Goal: Communication & Community: Answer question/provide support

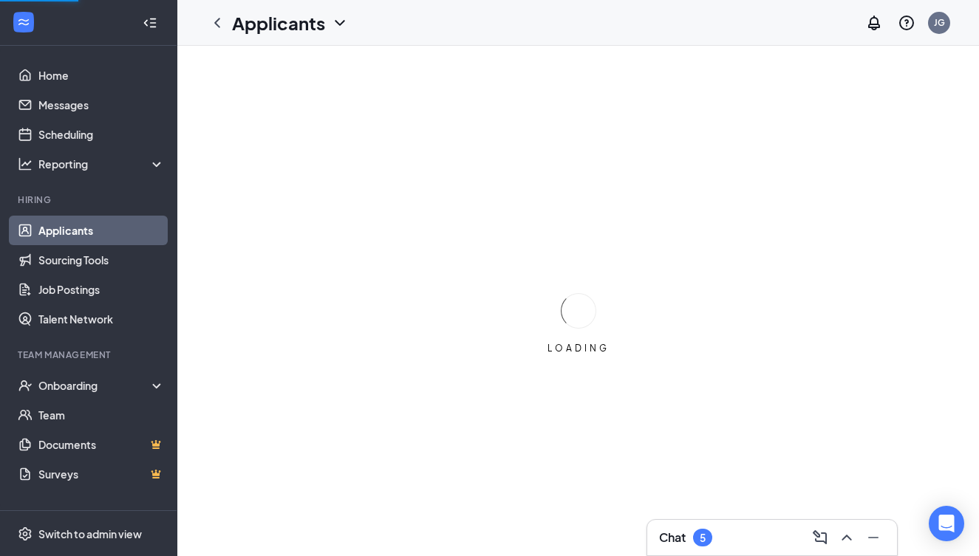
click at [752, 541] on div "Chat 5" at bounding box center [772, 538] width 226 height 24
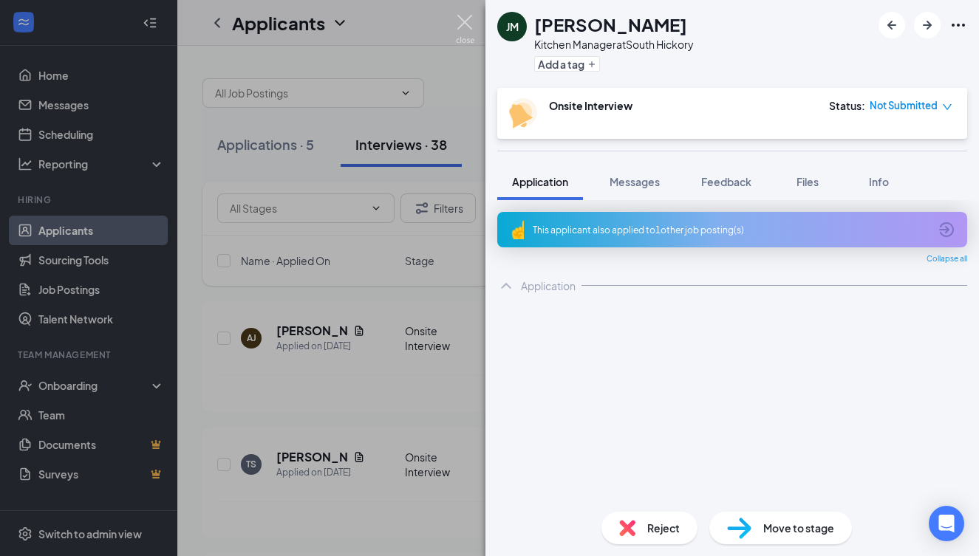
click at [462, 18] on img at bounding box center [465, 29] width 18 height 29
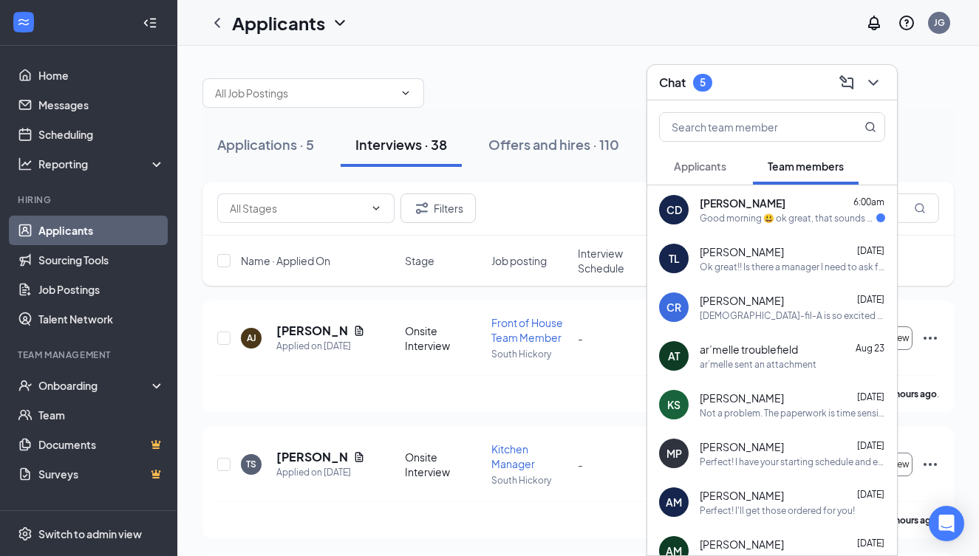
click at [799, 298] on div "[PERSON_NAME] [DATE]" at bounding box center [792, 300] width 185 height 15
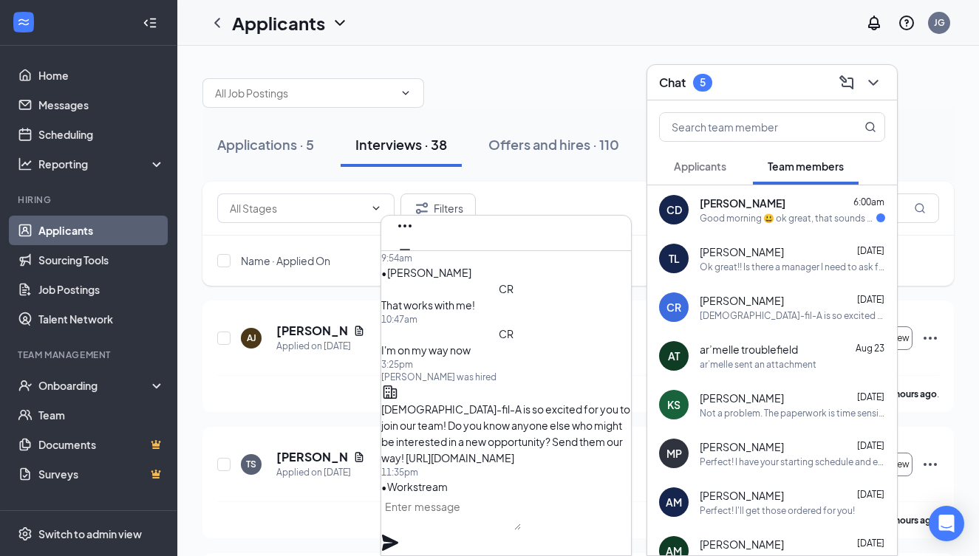
click at [521, 527] on textarea at bounding box center [451, 512] width 140 height 35
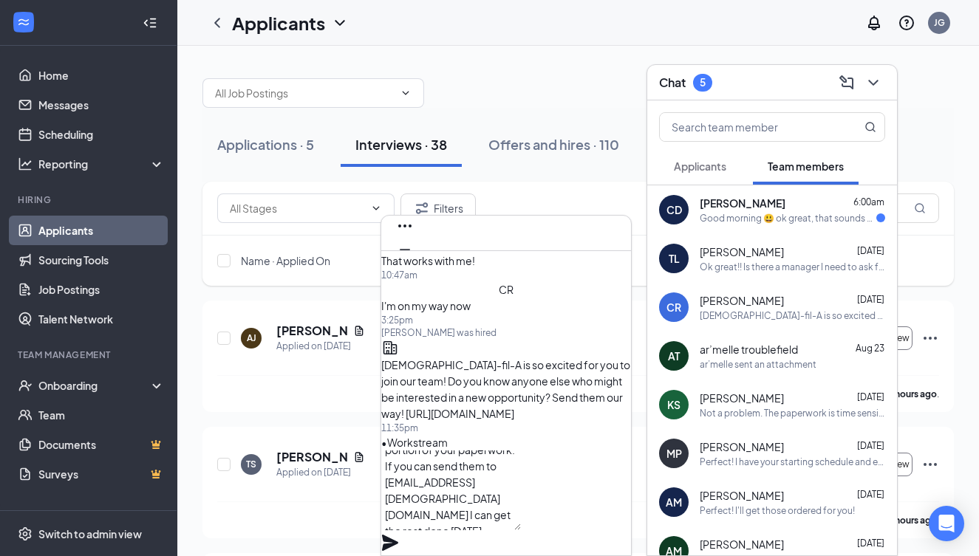
scroll to position [16, 0]
type textarea "Hey [PERSON_NAME], I do need two ID's to finish my portion of your paperwork. I…"
click at [399, 534] on icon "Plane" at bounding box center [390, 543] width 18 height 18
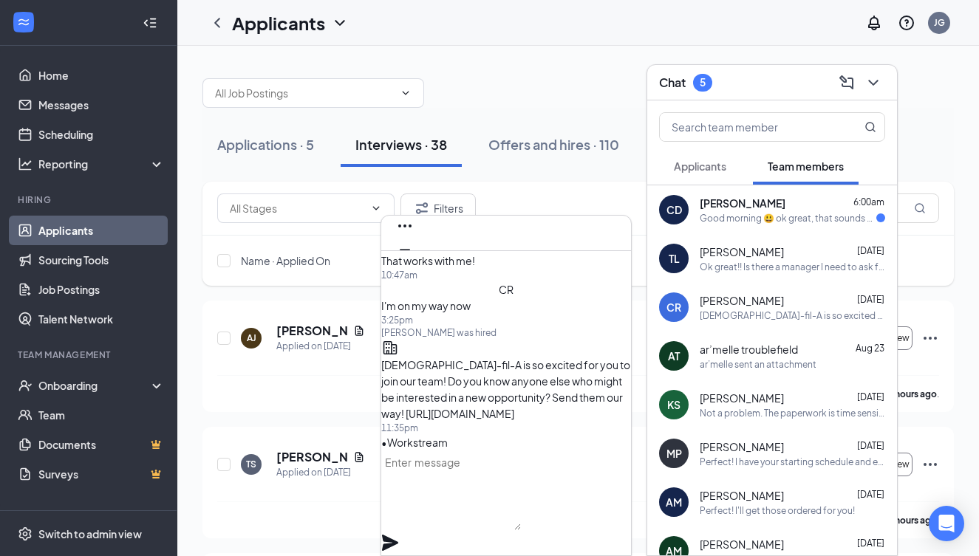
scroll to position [0, 0]
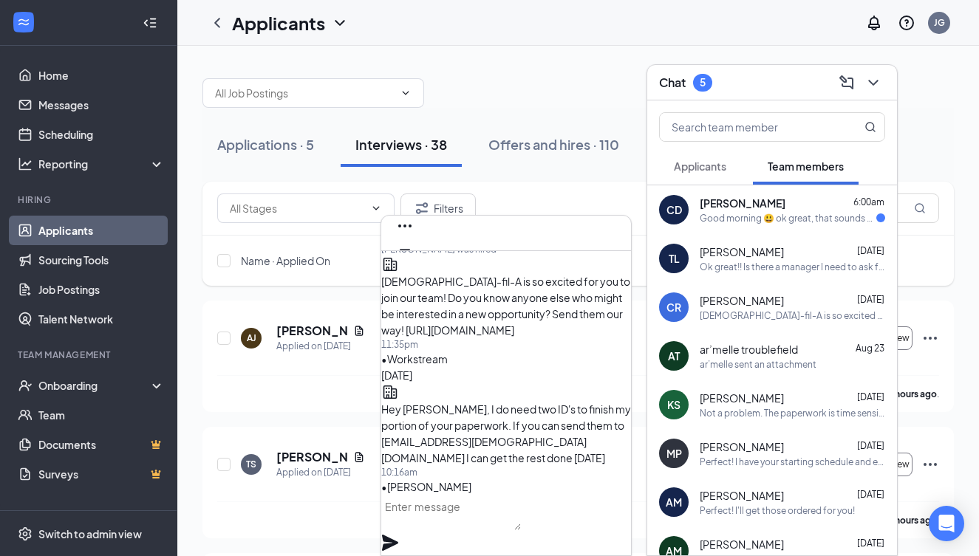
click at [761, 409] on div "Not a problem. The paperwork is time sensitive if you would like to take a pict…" at bounding box center [792, 413] width 185 height 13
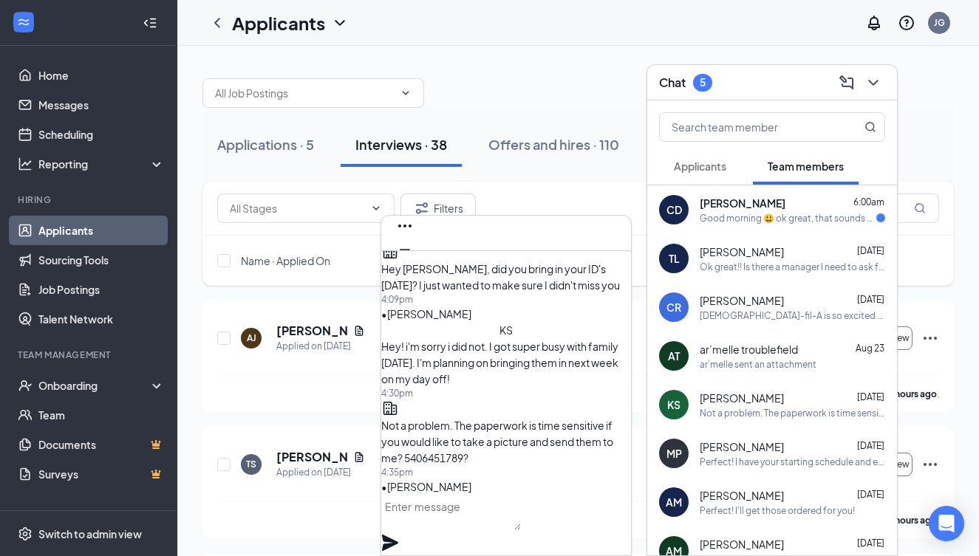
click at [521, 530] on textarea at bounding box center [451, 512] width 140 height 35
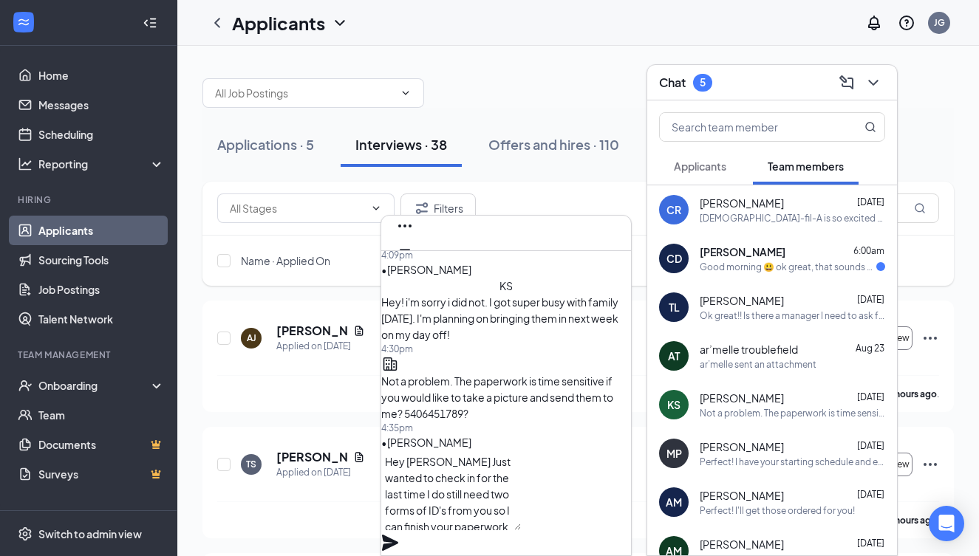
type textarea "Hey [PERSON_NAME] Just wanted to check in for the last time I do still need two…"
click at [399, 534] on icon "Plane" at bounding box center [390, 543] width 18 height 18
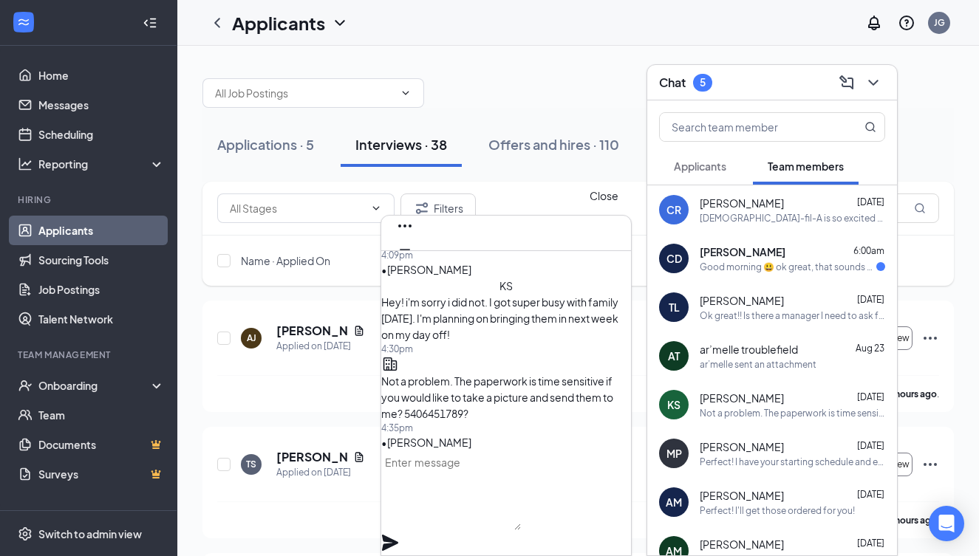
scroll to position [0, 0]
click at [414, 264] on icon "Cross" at bounding box center [405, 273] width 18 height 18
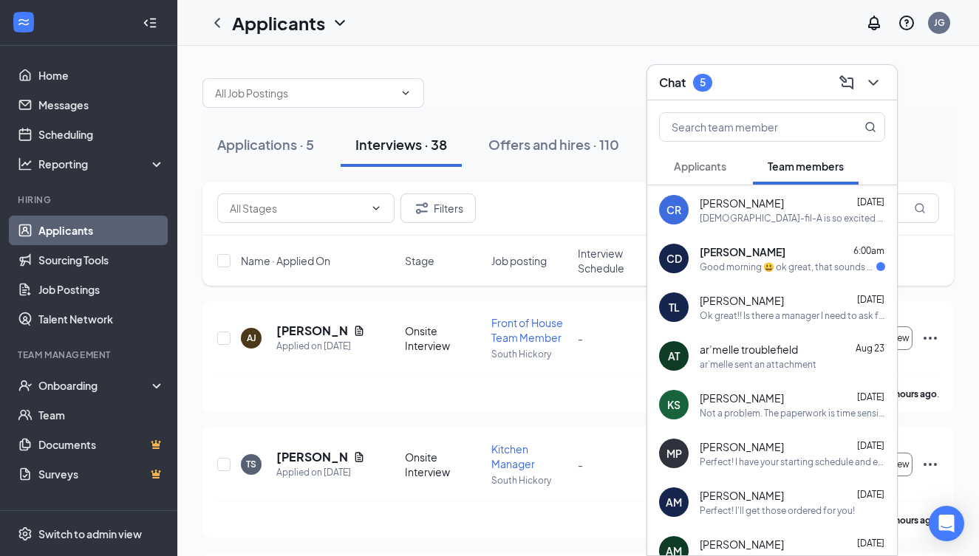
click at [748, 90] on div "Chat 5" at bounding box center [772, 82] width 226 height 23
